Goal: Task Accomplishment & Management: Manage account settings

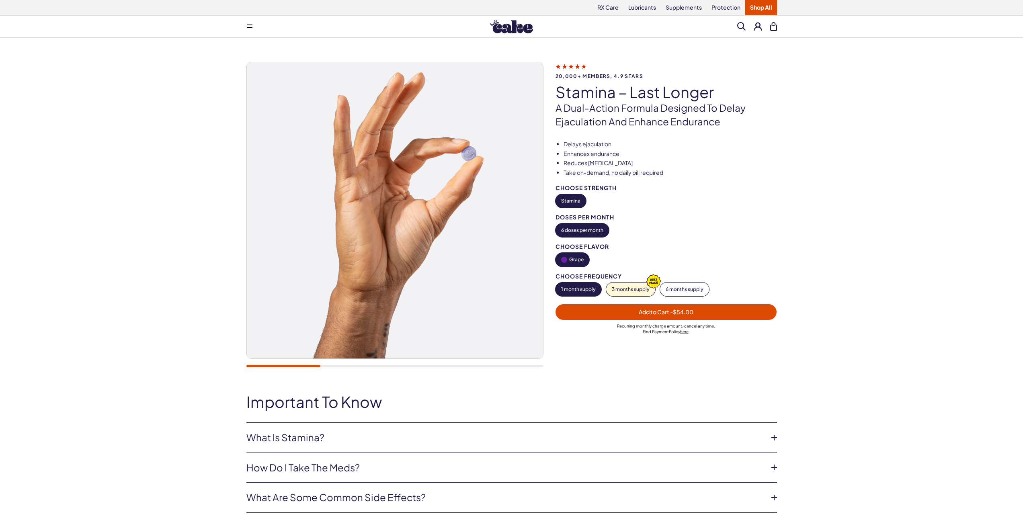
click at [758, 30] on button at bounding box center [758, 26] width 8 height 8
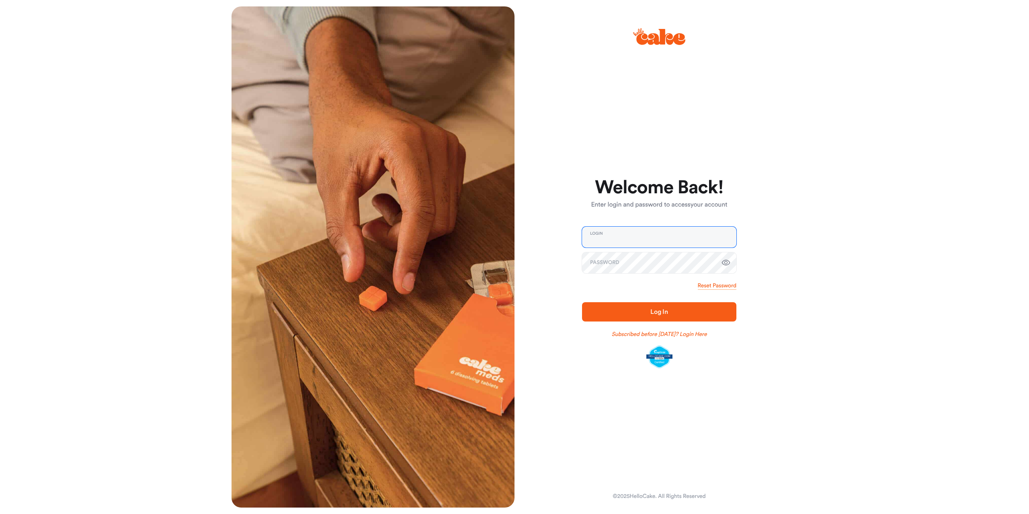
type input "**********"
click at [664, 302] on form "**********" at bounding box center [659, 273] width 154 height 190
click at [663, 316] on span "Log In" at bounding box center [659, 312] width 129 height 10
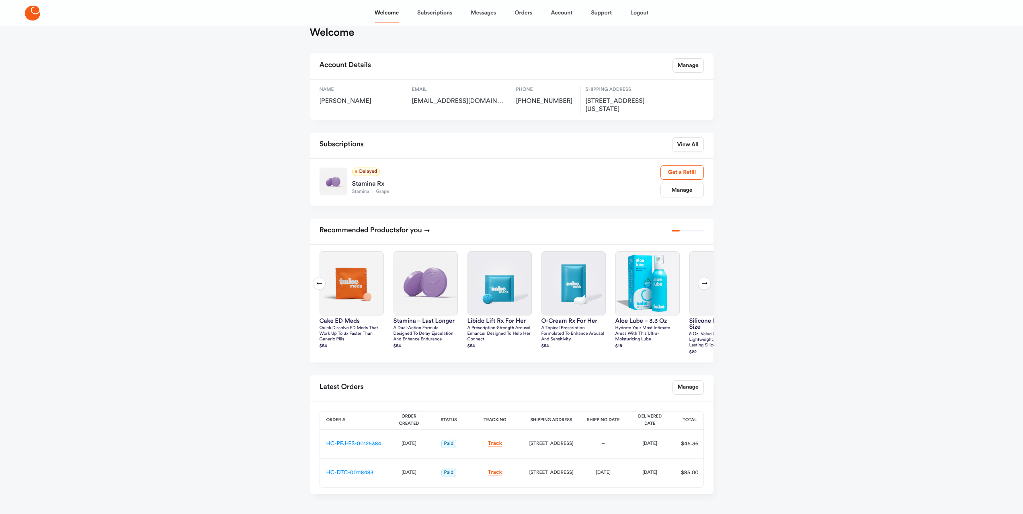
scroll to position [41, 0]
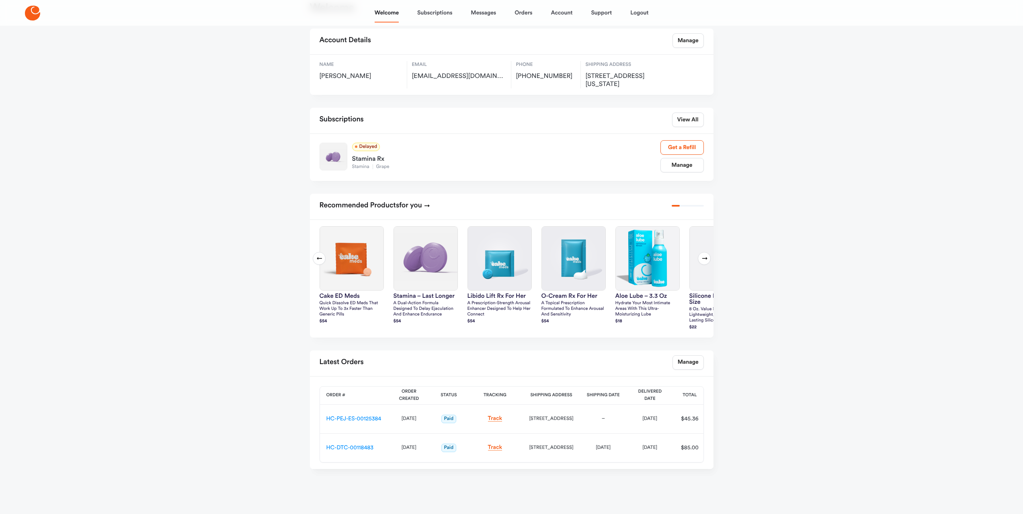
click at [827, 229] on div "Welcome Subscriptions Messages Orders Account Support Logout Welcome Account De…" at bounding box center [511, 236] width 1023 height 555
click at [829, 196] on div "Welcome Subscriptions Messages Orders Account Support Logout Welcome Account De…" at bounding box center [511, 236] width 1023 height 555
click at [826, 193] on div "Welcome Subscriptions Messages Orders Account Support Logout Welcome Account De…" at bounding box center [511, 236] width 1023 height 555
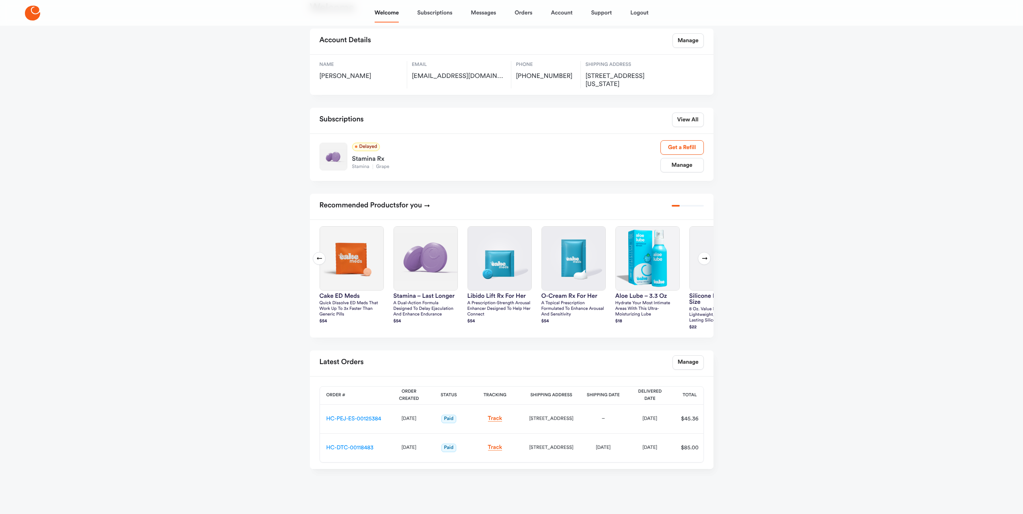
click at [835, 175] on div "Welcome Subscriptions Messages Orders Account Support Logout Welcome Account De…" at bounding box center [511, 236] width 1023 height 555
click at [694, 167] on link "Manage" at bounding box center [682, 165] width 43 height 14
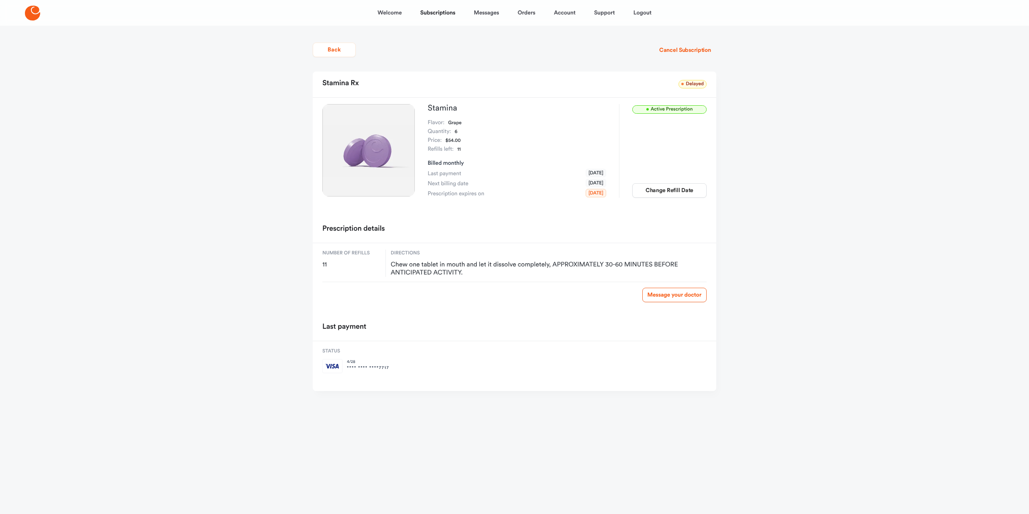
click at [825, 248] on div "Welcome Subscriptions Messages Orders Account Support Logout Back Cancel Subscr…" at bounding box center [514, 211] width 1029 height 423
click at [612, 219] on div "Prescription details" at bounding box center [515, 230] width 404 height 26
click at [654, 193] on button "Change Refill Date" at bounding box center [669, 190] width 74 height 14
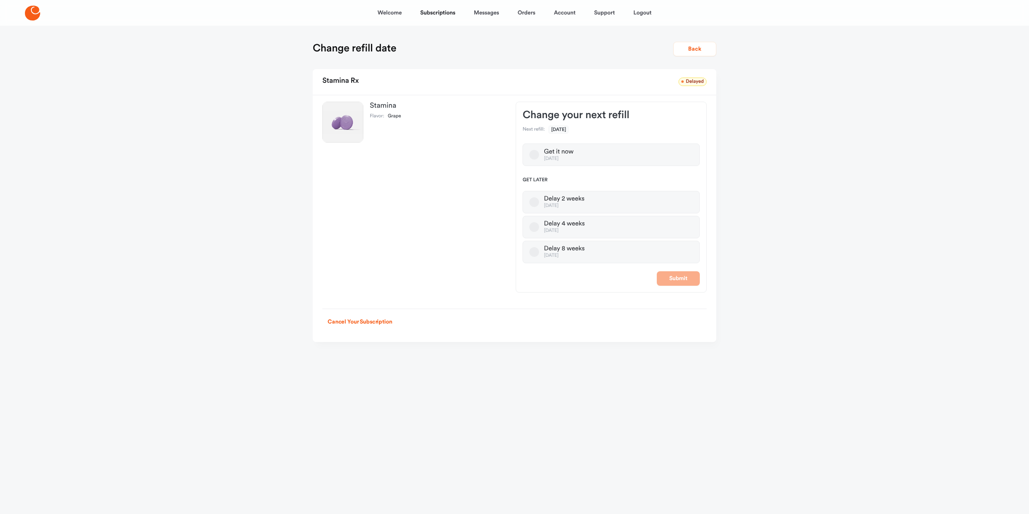
click at [537, 252] on button "Delay 8 weeks Dec 11, 2025" at bounding box center [534, 252] width 10 height 10
click at [535, 252] on icon "button" at bounding box center [534, 252] width 4 height 4
click at [573, 167] on div "Get it now Oct 11, 2025 Get later Delay 2 weeks Oct 30, 2025 Delay 4 weeks Nov …" at bounding box center [611, 204] width 177 height 120
click at [562, 158] on div "Oct 11, 2025" at bounding box center [558, 159] width 29 height 6
click at [539, 158] on button "Get it now Oct 11, 2025" at bounding box center [534, 155] width 10 height 10
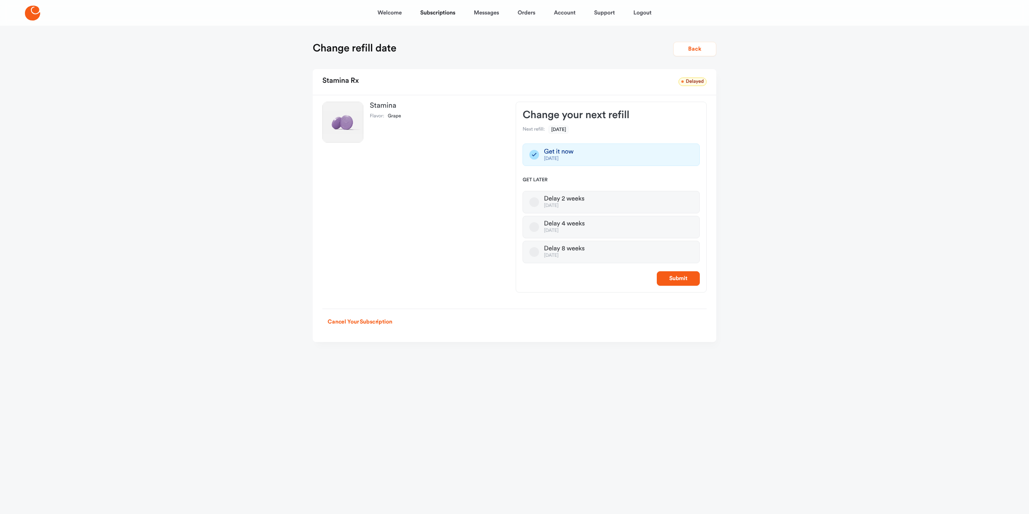
click at [421, 191] on div "Stamina Flavor: Grape Change your next refill Next refill: Oct 16, 2025 Get it …" at bounding box center [515, 197] width 404 height 204
click at [534, 248] on button "Delay 8 weeks Dec 11, 2025" at bounding box center [534, 252] width 10 height 10
click at [567, 285] on div "Submit" at bounding box center [611, 278] width 177 height 14
click at [684, 279] on button "Submit" at bounding box center [678, 278] width 43 height 14
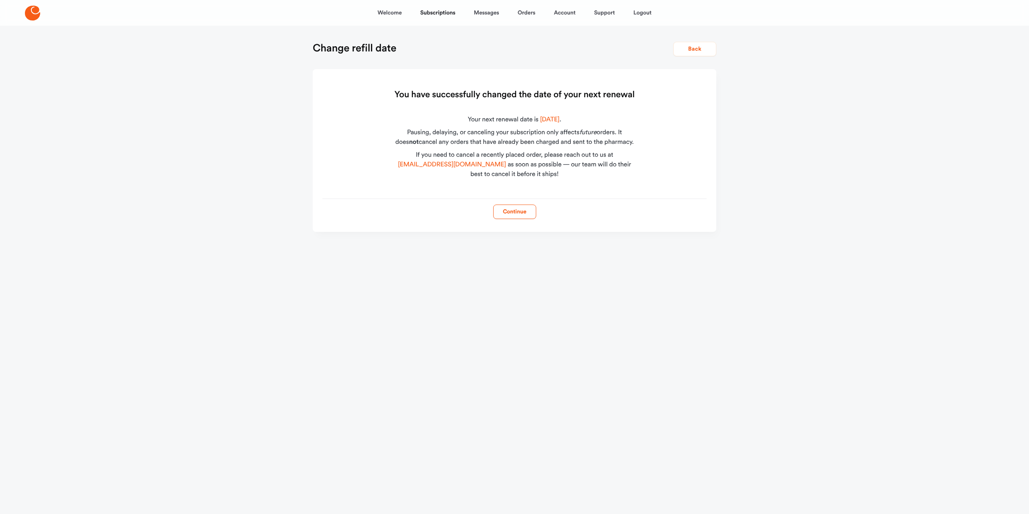
click at [565, 277] on html "Welcome Subscriptions Messages Orders Account Support Logout Change refill date…" at bounding box center [514, 138] width 1029 height 277
drag, startPoint x: 841, startPoint y: 260, endPoint x: 818, endPoint y: 304, distance: 50.2
click at [840, 260] on div "Welcome Subscriptions Messages Orders Account Support Logout Change refill date…" at bounding box center [514, 138] width 1029 height 277
click at [878, 215] on div "Welcome Subscriptions Messages Orders Account Support Logout Change refill date…" at bounding box center [514, 138] width 1029 height 277
click at [875, 179] on div "Welcome Subscriptions Messages Orders Account Support Logout Change refill date…" at bounding box center [514, 138] width 1029 height 277
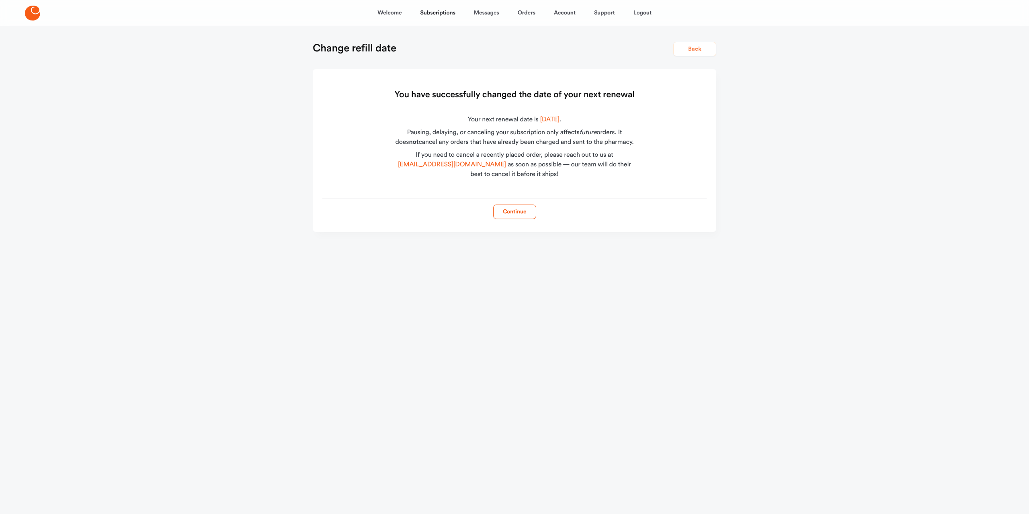
click at [694, 49] on button "Back" at bounding box center [694, 49] width 43 height 14
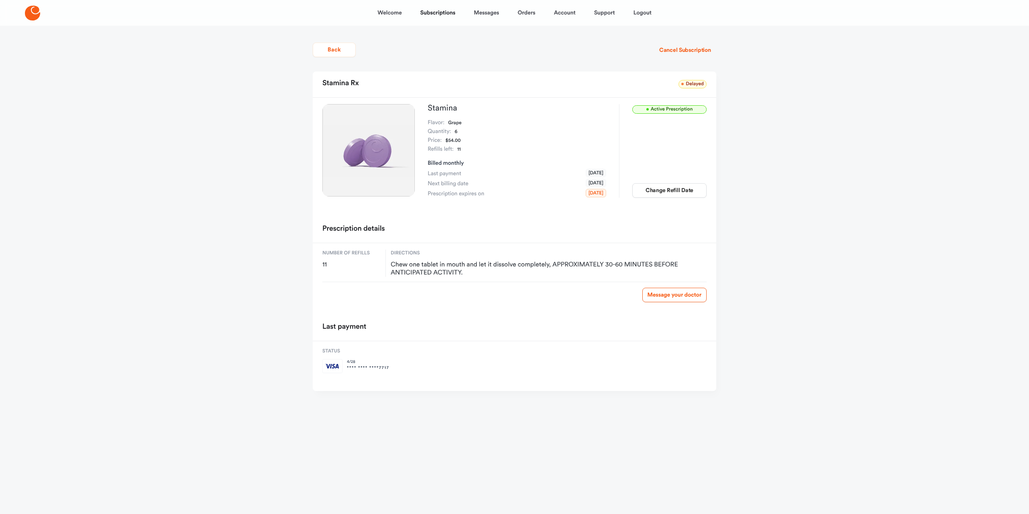
click at [768, 252] on div "Welcome Subscriptions Messages Orders Account Support Logout Back Cancel Subscr…" at bounding box center [514, 211] width 1029 height 423
click at [798, 230] on div "Welcome Subscriptions Messages Orders Account Support Logout Back Cancel Subscr…" at bounding box center [514, 211] width 1029 height 423
click at [794, 149] on div "Welcome Subscriptions Messages Orders Account Support Logout Back Cancel Subscr…" at bounding box center [514, 211] width 1029 height 423
click at [514, 157] on div "Stamina Flavor: Grape Quantity: 6 Price: $54.00 Refills left: 11 Billed monthly…" at bounding box center [464, 151] width 284 height 94
click at [357, 158] on img at bounding box center [368, 150] width 92 height 92
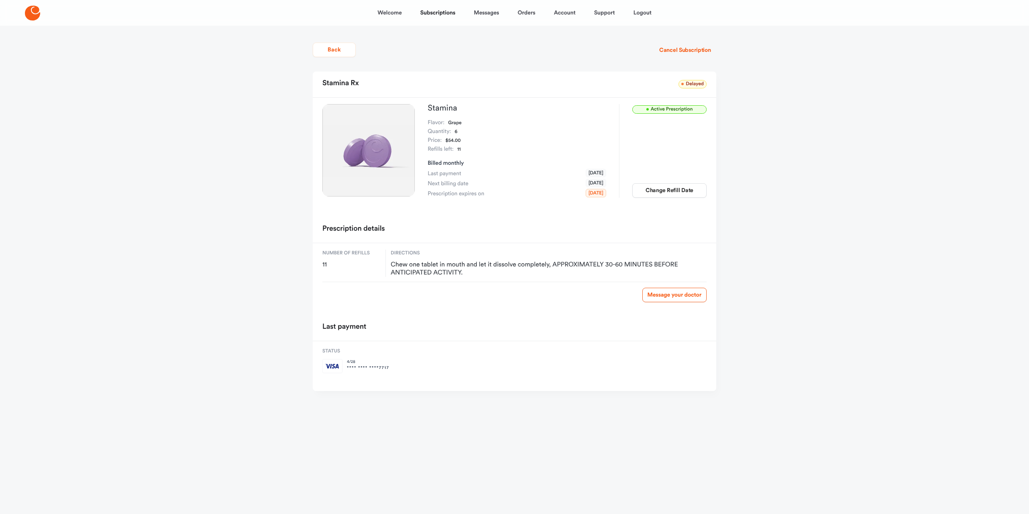
click at [39, 17] on icon at bounding box center [32, 13] width 15 height 15
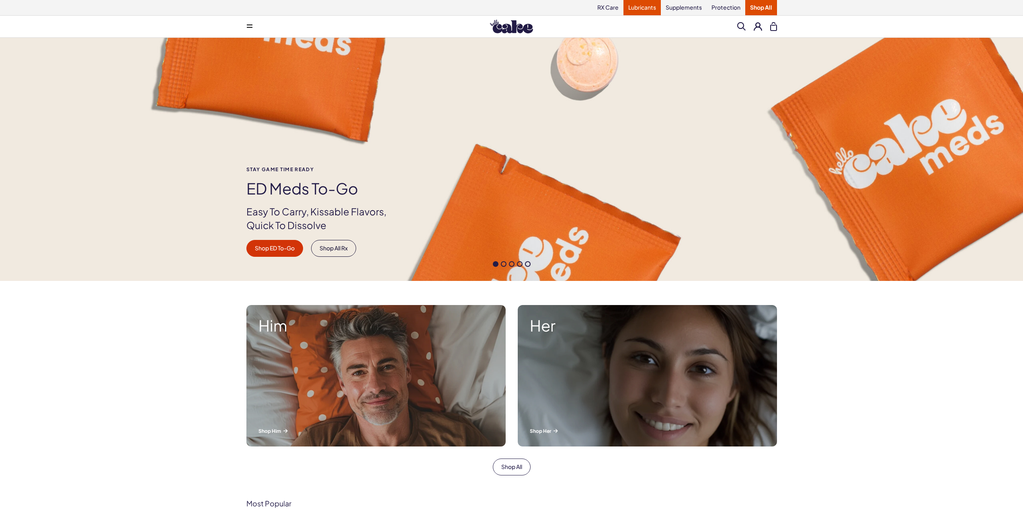
click at [645, 9] on link "Lubricants" at bounding box center [642, 7] width 37 height 15
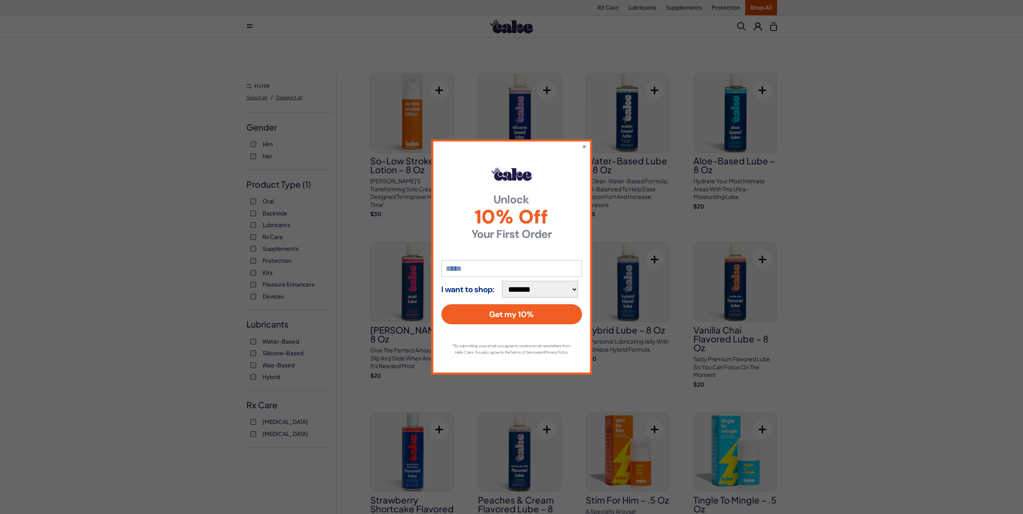
click at [917, 284] on div "**********" at bounding box center [511, 257] width 1023 height 514
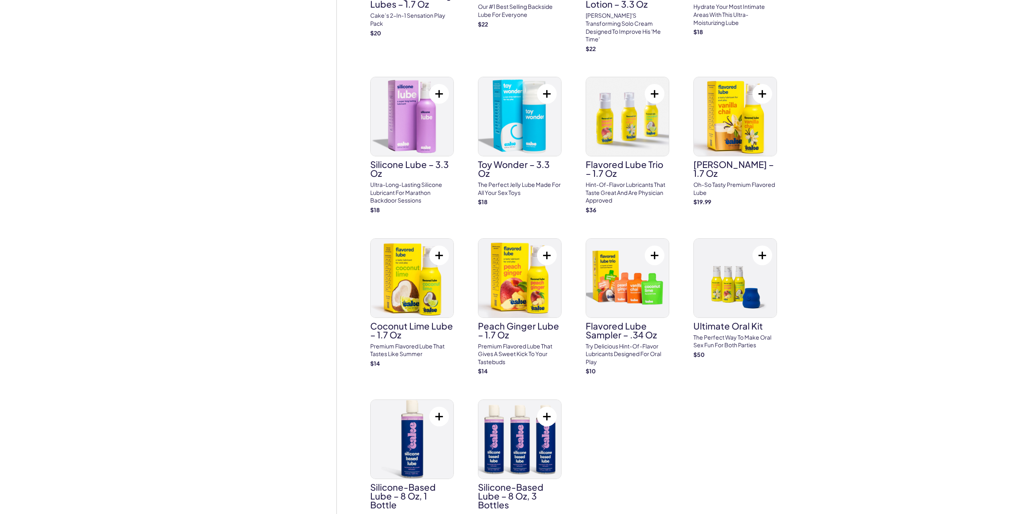
scroll to position [683, 0]
